Goal: Information Seeking & Learning: Learn about a topic

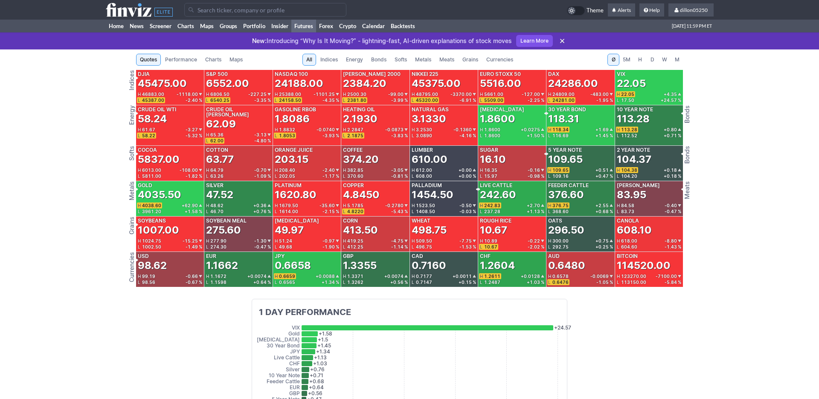
click at [454, 64] on span "Meats" at bounding box center [446, 59] width 15 height 9
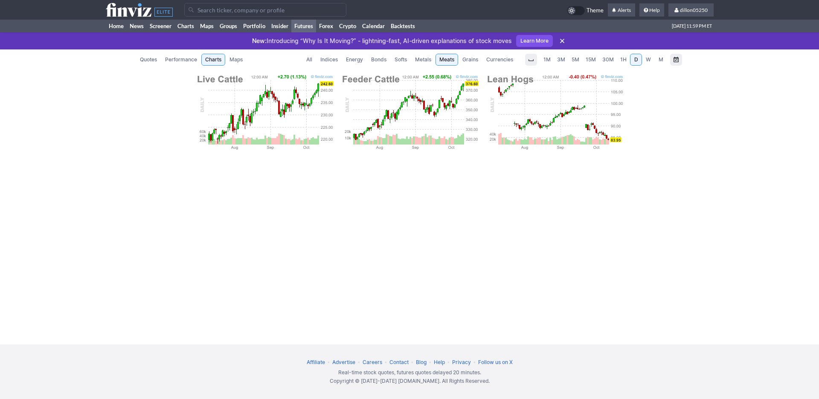
scroll to position [0, 70]
click at [227, 105] on img at bounding box center [264, 112] width 138 height 77
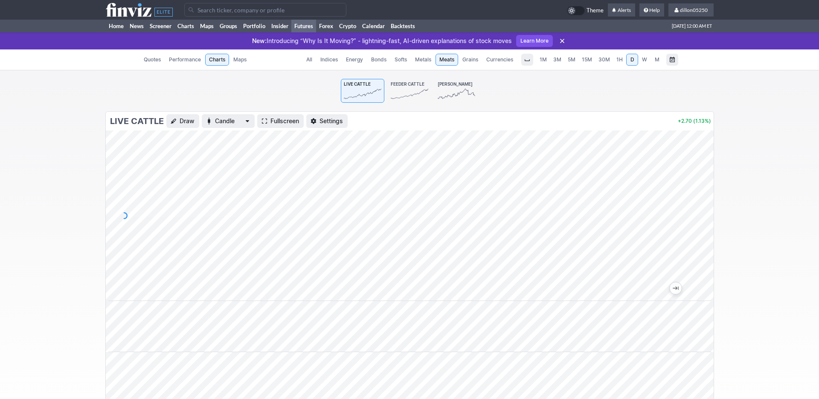
click at [415, 87] on span "Feeder Cattle" at bounding box center [408, 83] width 34 height 5
click at [115, 32] on link "Home" at bounding box center [116, 26] width 21 height 13
